Goal: Task Accomplishment & Management: Use online tool/utility

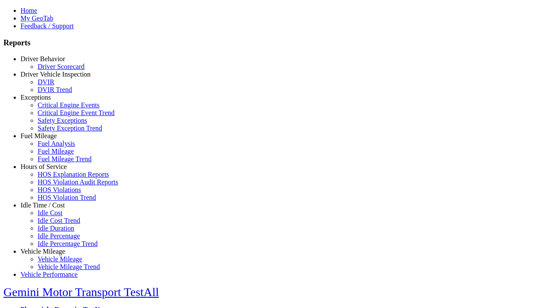
click at [49, 209] on link "Idle Time / Cost" at bounding box center [43, 204] width 44 height 7
click at [56, 224] on link "Idle Cost Trend" at bounding box center [59, 220] width 43 height 7
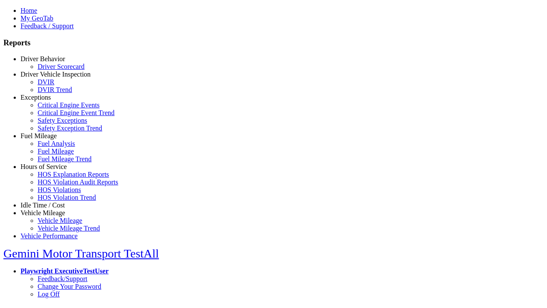
select select "**"
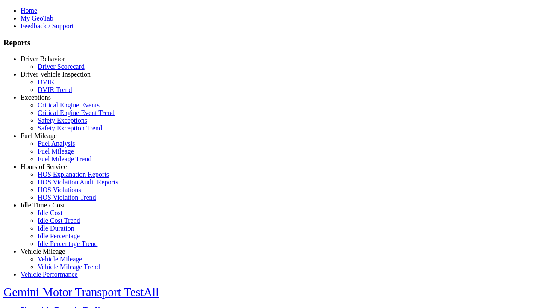
type input "*********"
